Goal: Ask a question

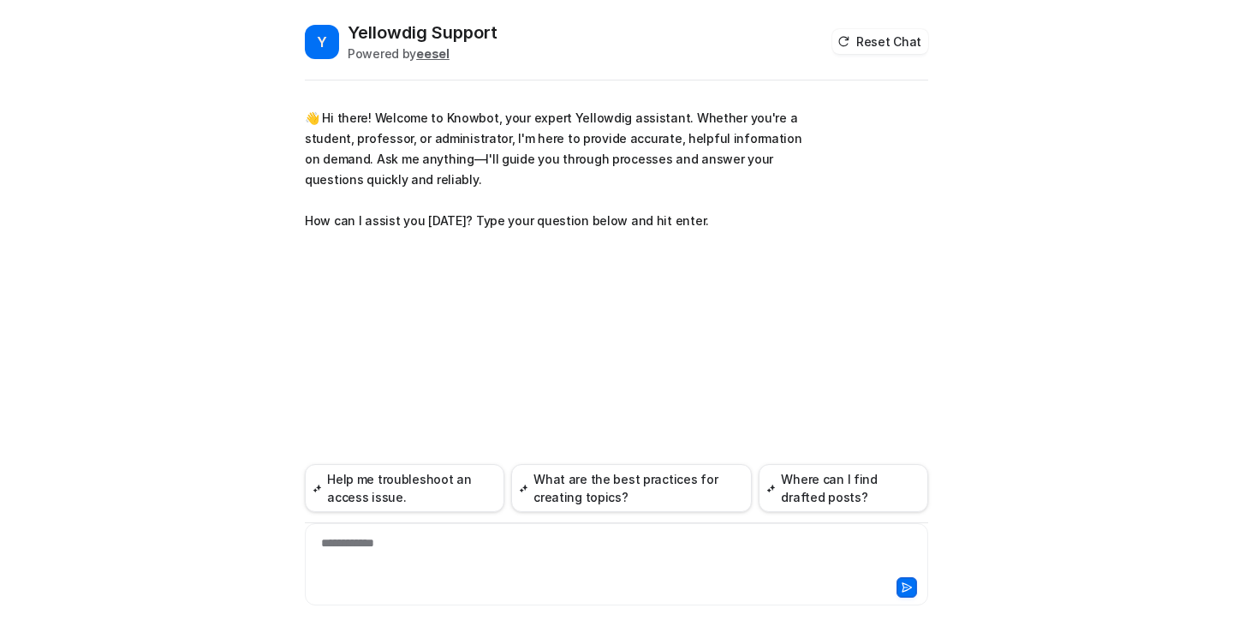
click at [433, 545] on div "**********" at bounding box center [616, 553] width 615 height 39
paste div
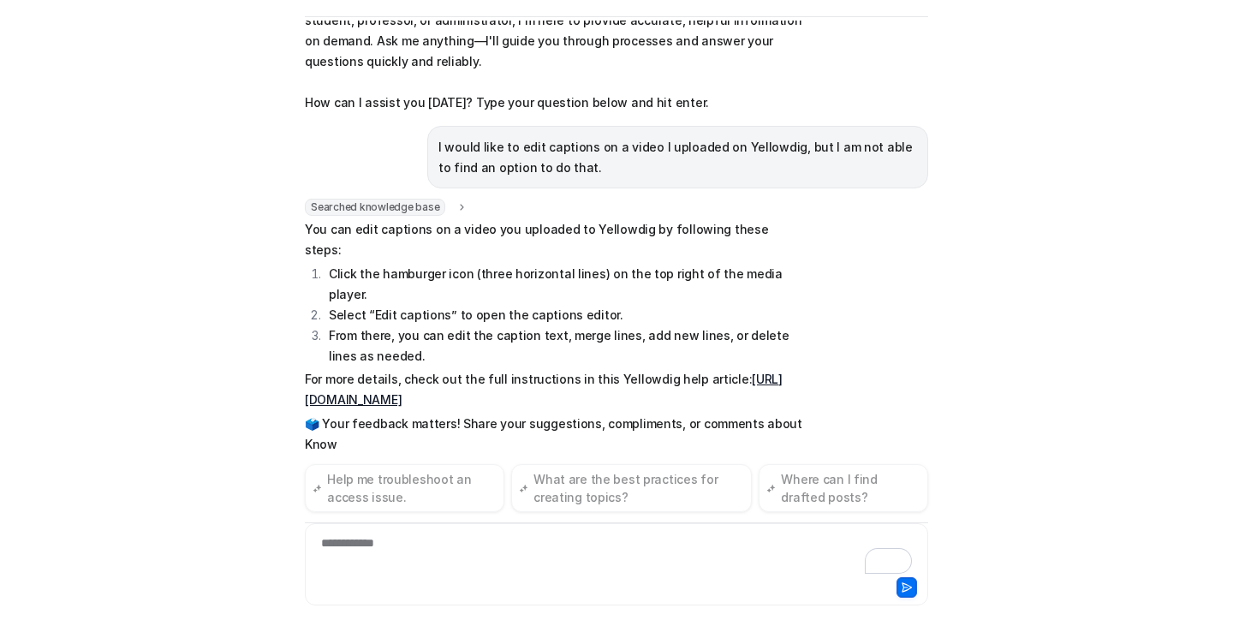
scroll to position [75, 0]
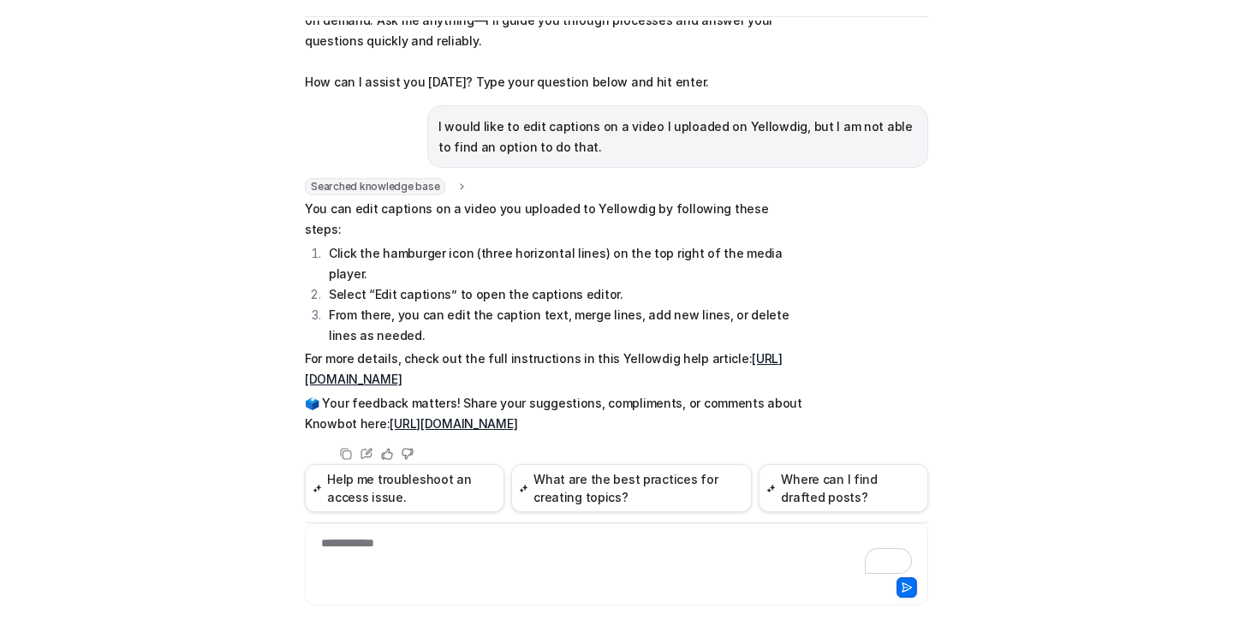
click at [543, 351] on link "[URL][DOMAIN_NAME]" at bounding box center [544, 368] width 478 height 35
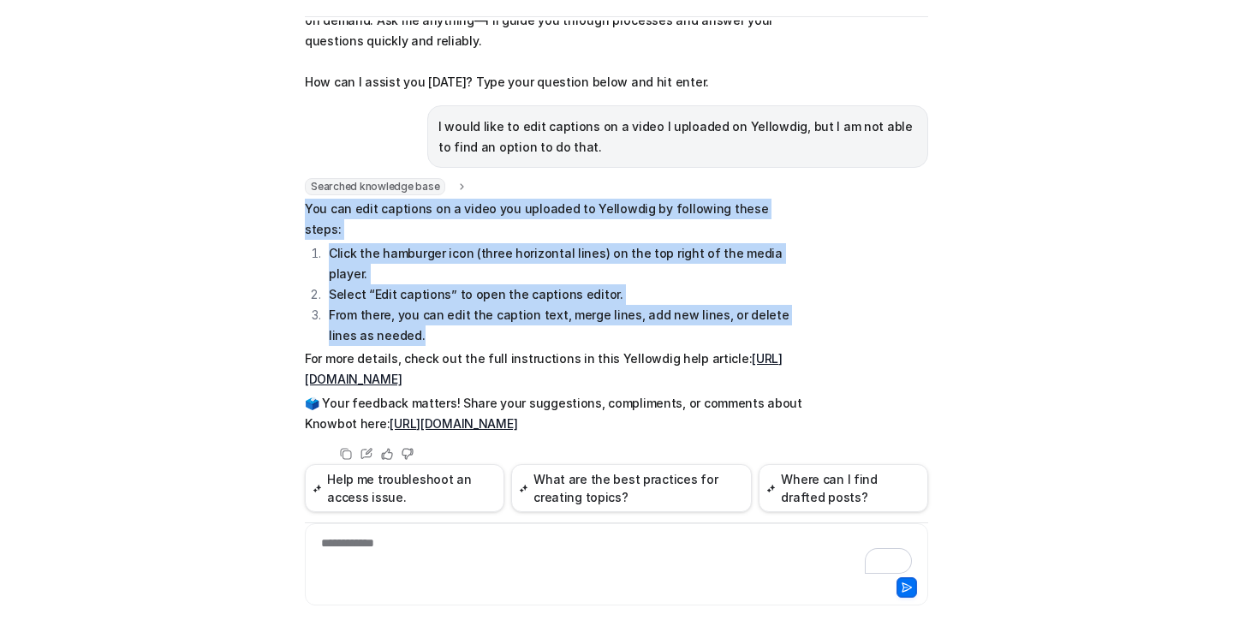
drag, startPoint x: 299, startPoint y: 206, endPoint x: 386, endPoint y: 288, distance: 119.4
click at [386, 288] on span "You can edit captions on a video you uploaded to Yellowdig by following these s…" at bounding box center [555, 317] width 501 height 236
copy span "You can edit captions on a video you uploaded to Yellowdig by following these s…"
